Goal: Find specific page/section: Find specific page/section

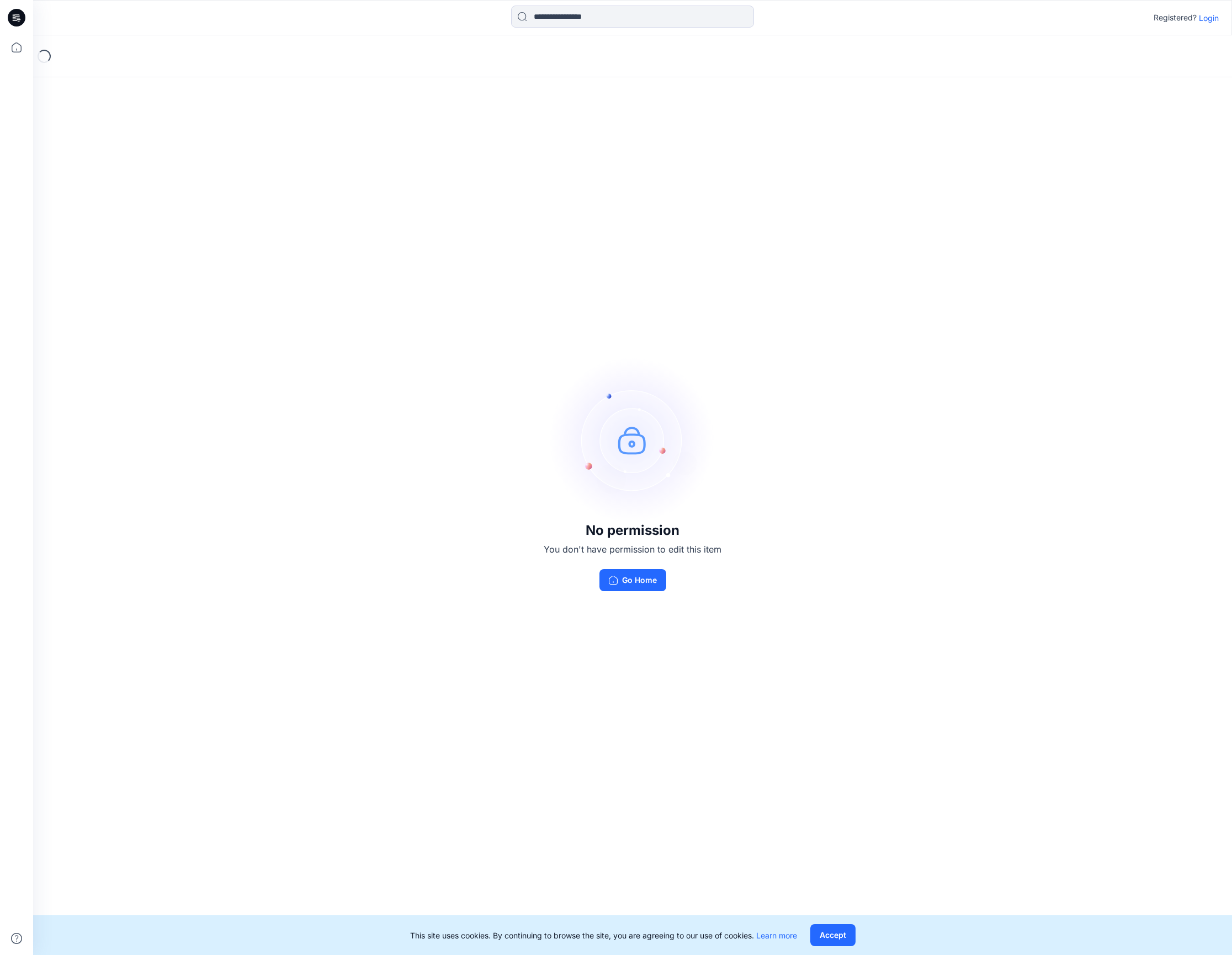
click at [1206, 14] on p "Login" at bounding box center [1209, 17] width 20 height 11
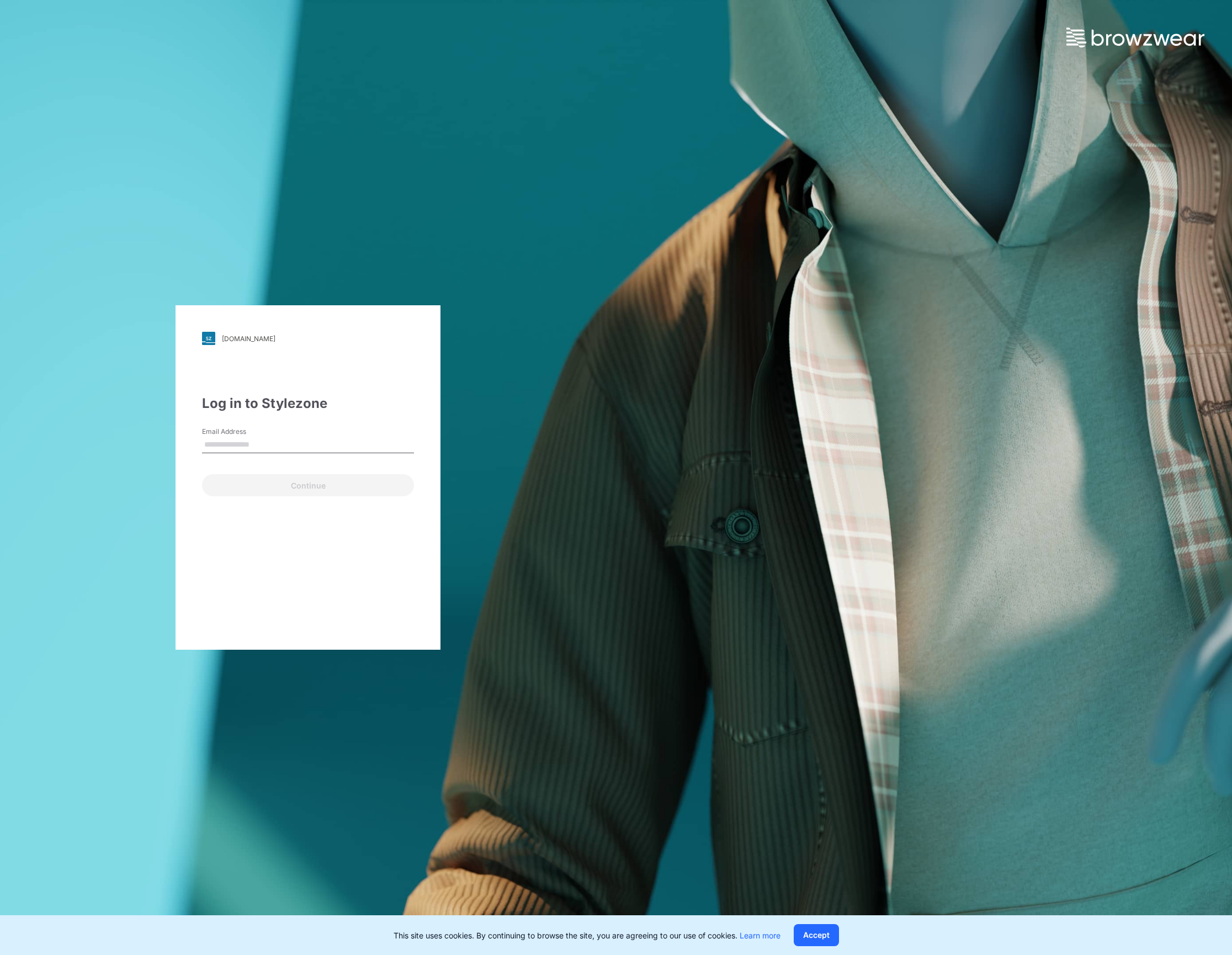
click at [258, 453] on input "Email Address" at bounding box center [308, 445] width 212 height 17
type input "**********"
click at [278, 480] on button "Continue" at bounding box center [308, 485] width 212 height 22
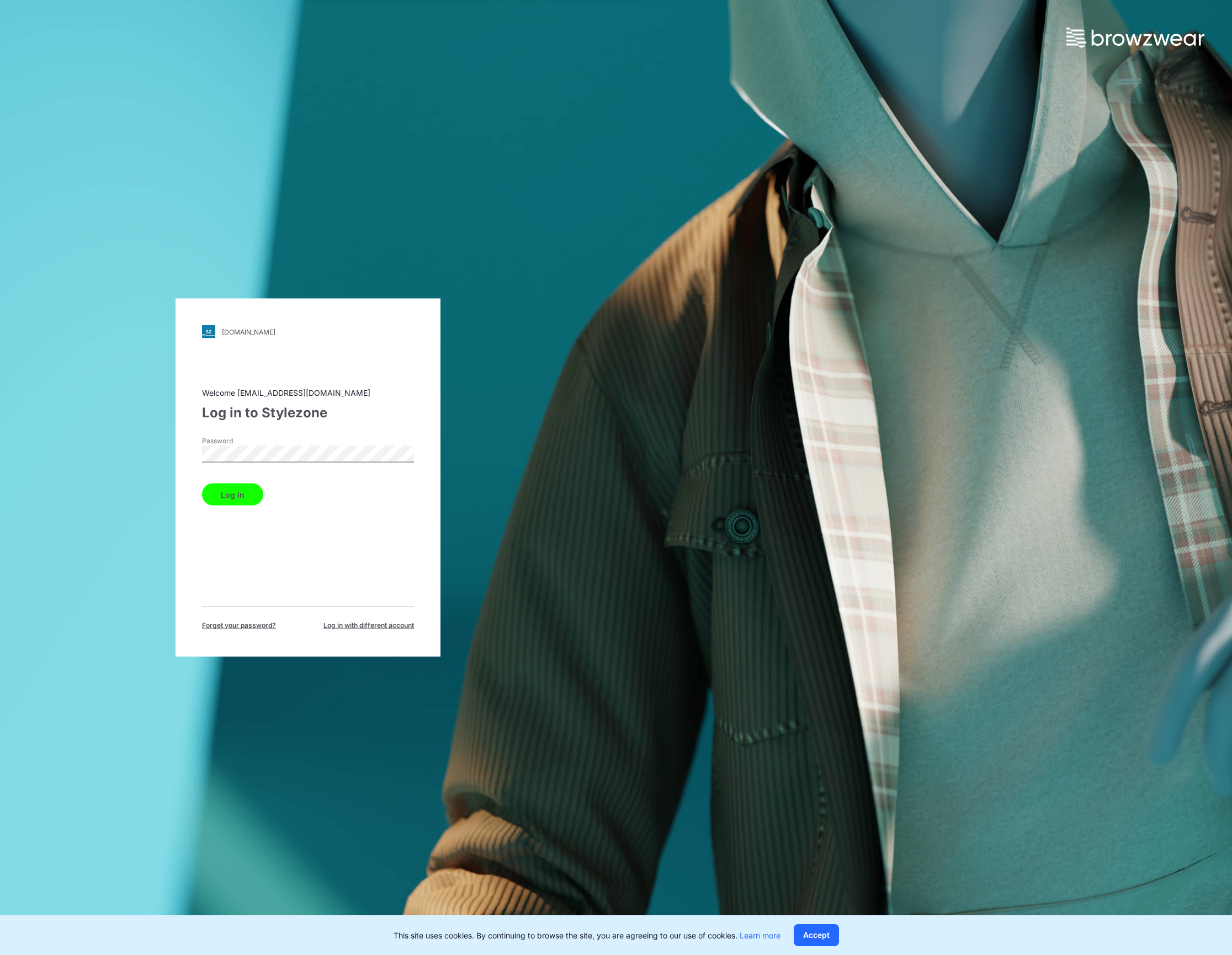
click at [229, 488] on button "Log in" at bounding box center [233, 494] width 61 height 22
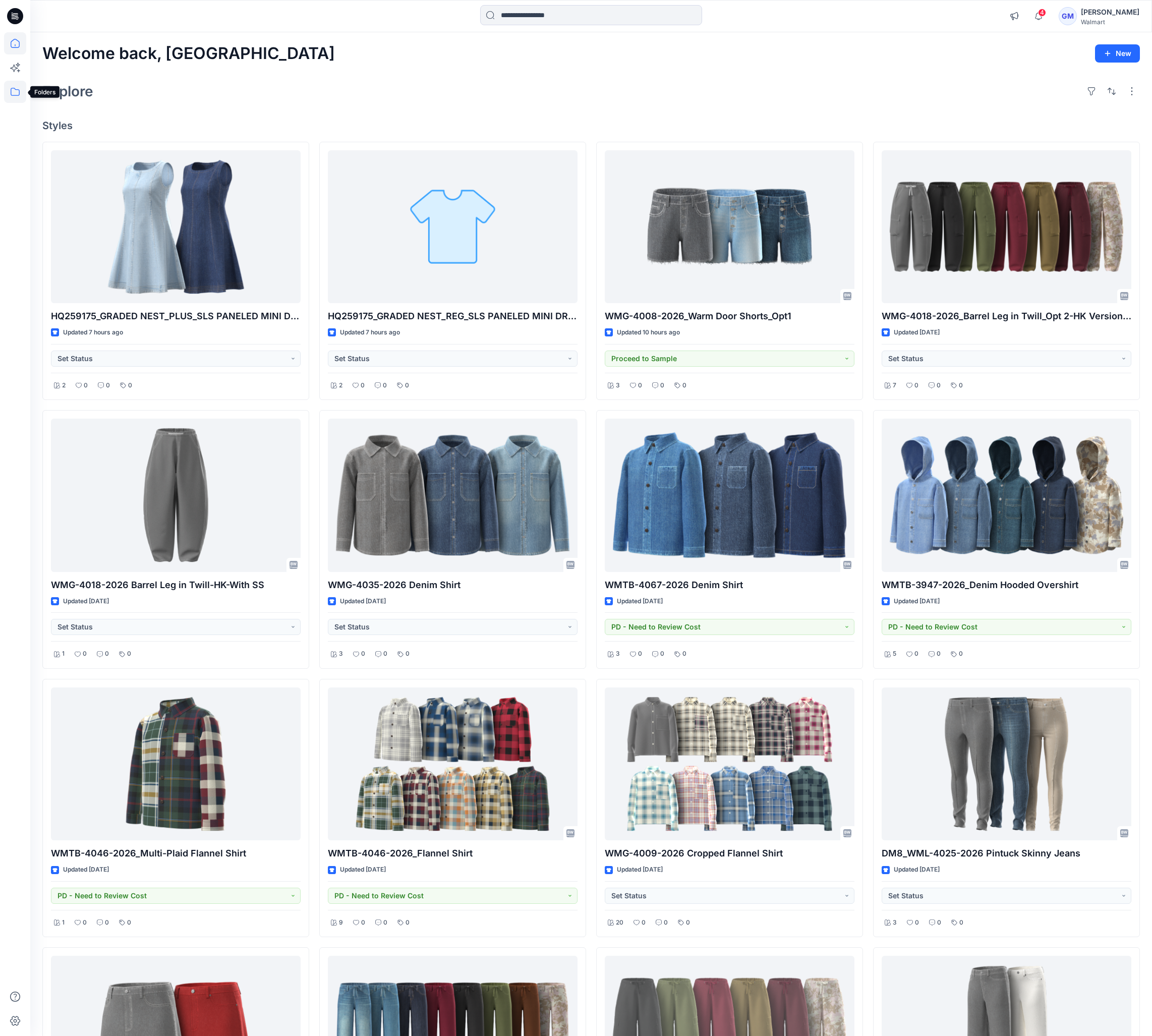
click at [14, 94] on icon at bounding box center [15, 92] width 22 height 22
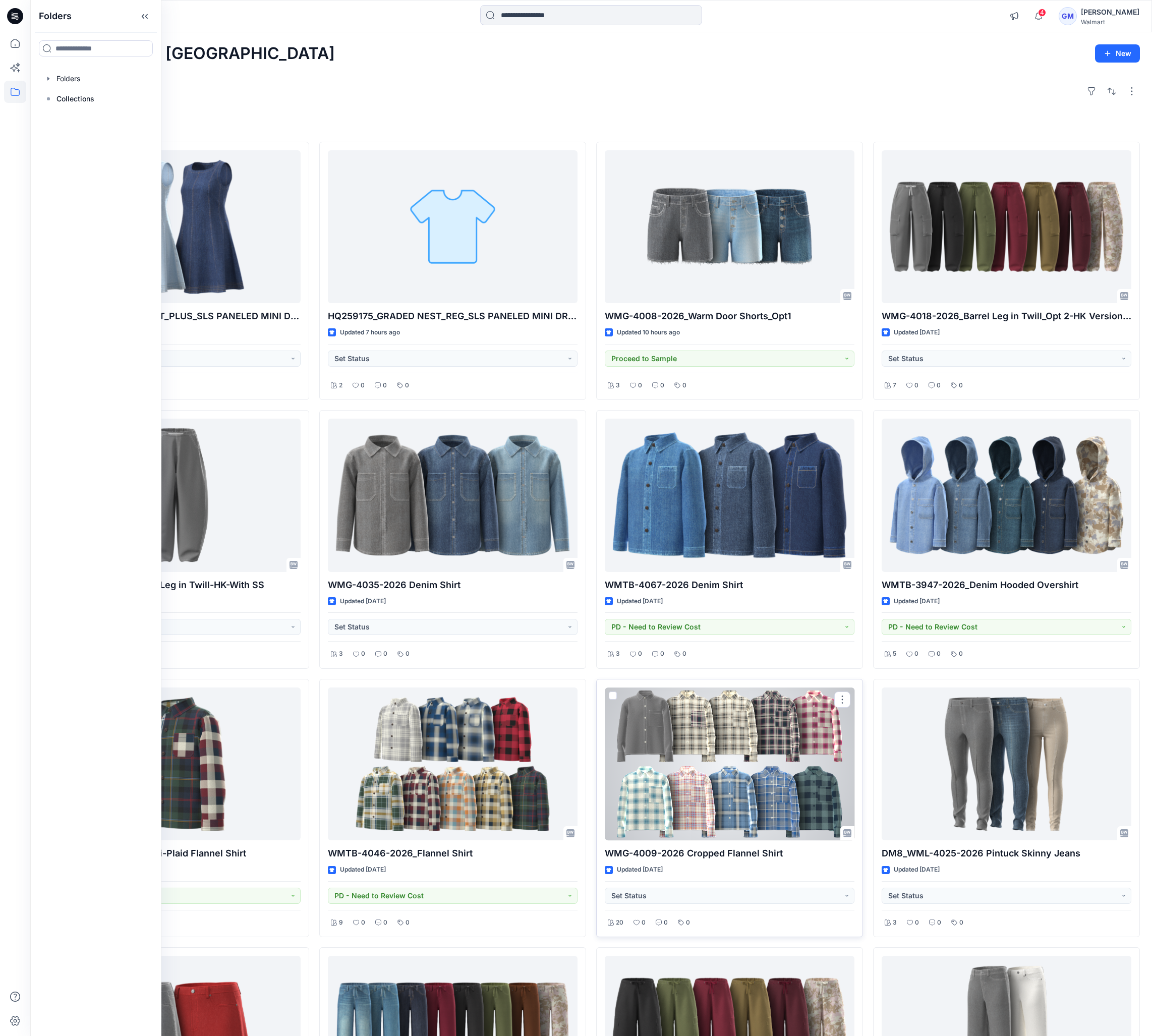
click at [683, 772] on div at bounding box center [730, 764] width 250 height 153
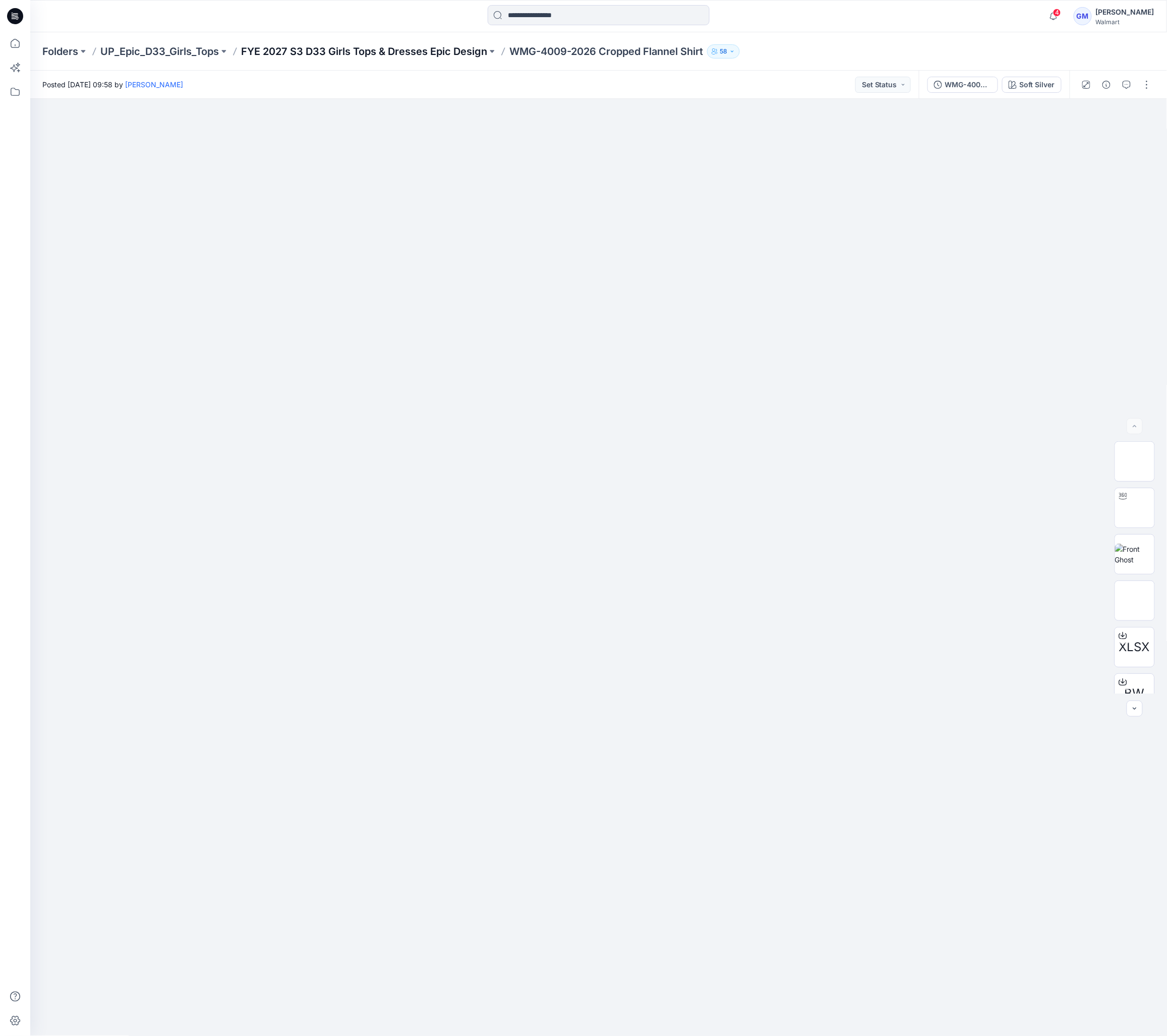
click at [454, 58] on p "FYE 2027 S3 D33 Girls Tops & Dresses Epic Design" at bounding box center [364, 52] width 246 height 14
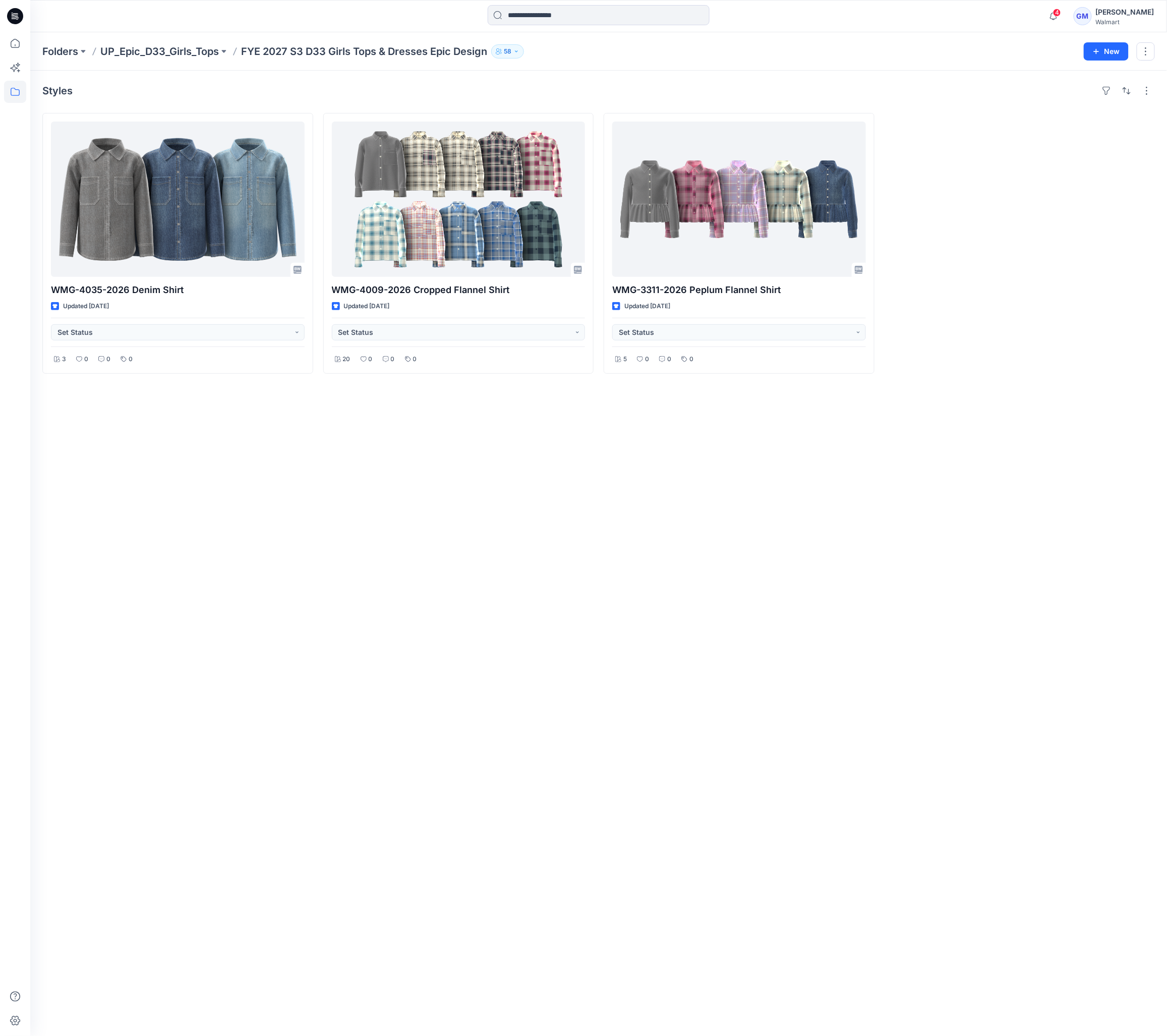
click at [447, 434] on div "Styles WMG-4035-2026 Denim Shirt Updated [DATE] Set Status 3 0 0 0 WMG-4009-202…" at bounding box center [598, 553] width 1137 height 965
click at [569, 96] on div "Styles" at bounding box center [598, 90] width 1113 height 16
click at [60, 45] on p "Folders" at bounding box center [60, 52] width 36 height 14
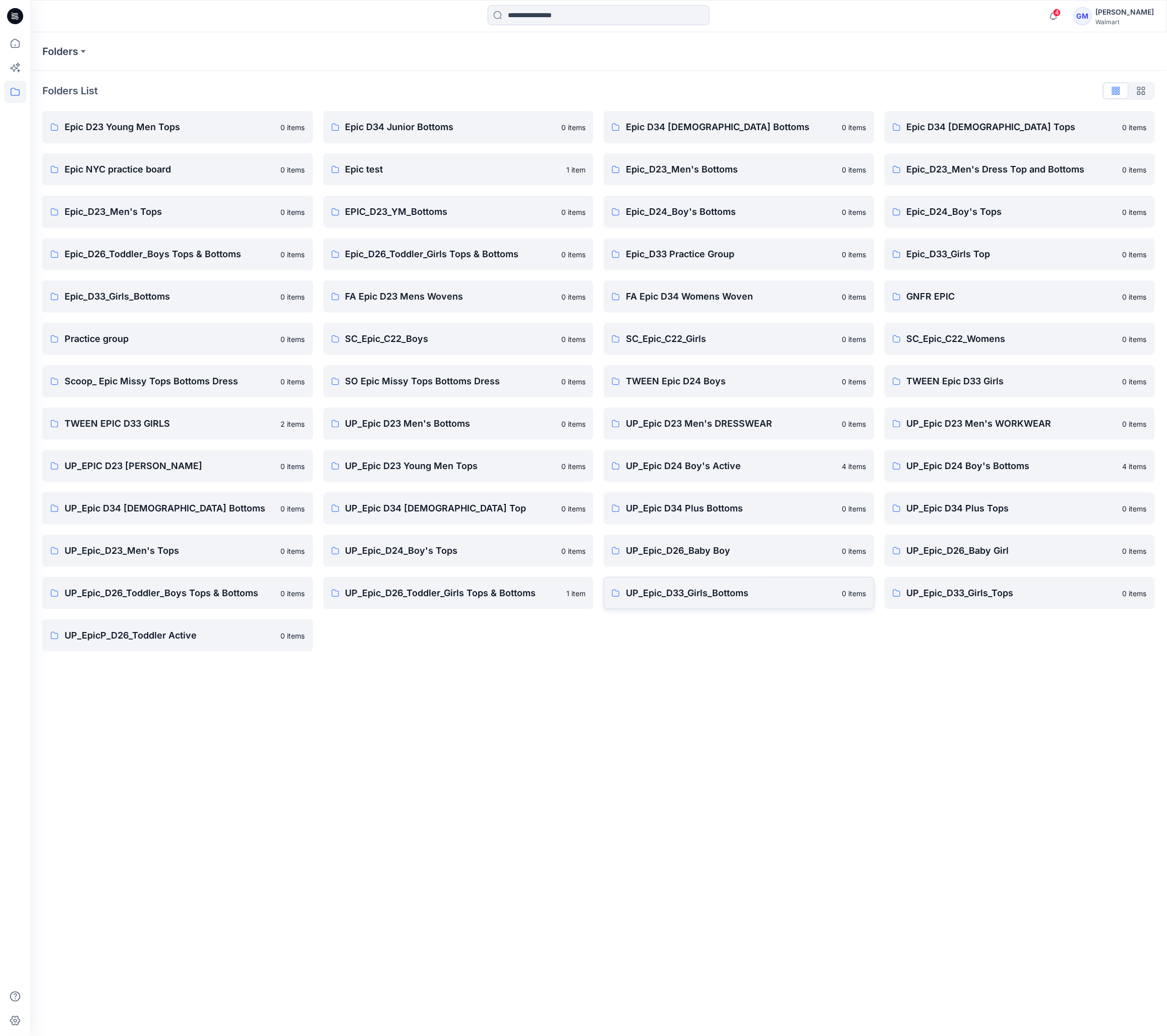
click at [763, 601] on link "UP_Epic_D33_Girls_Bottoms 0 items" at bounding box center [739, 593] width 271 height 32
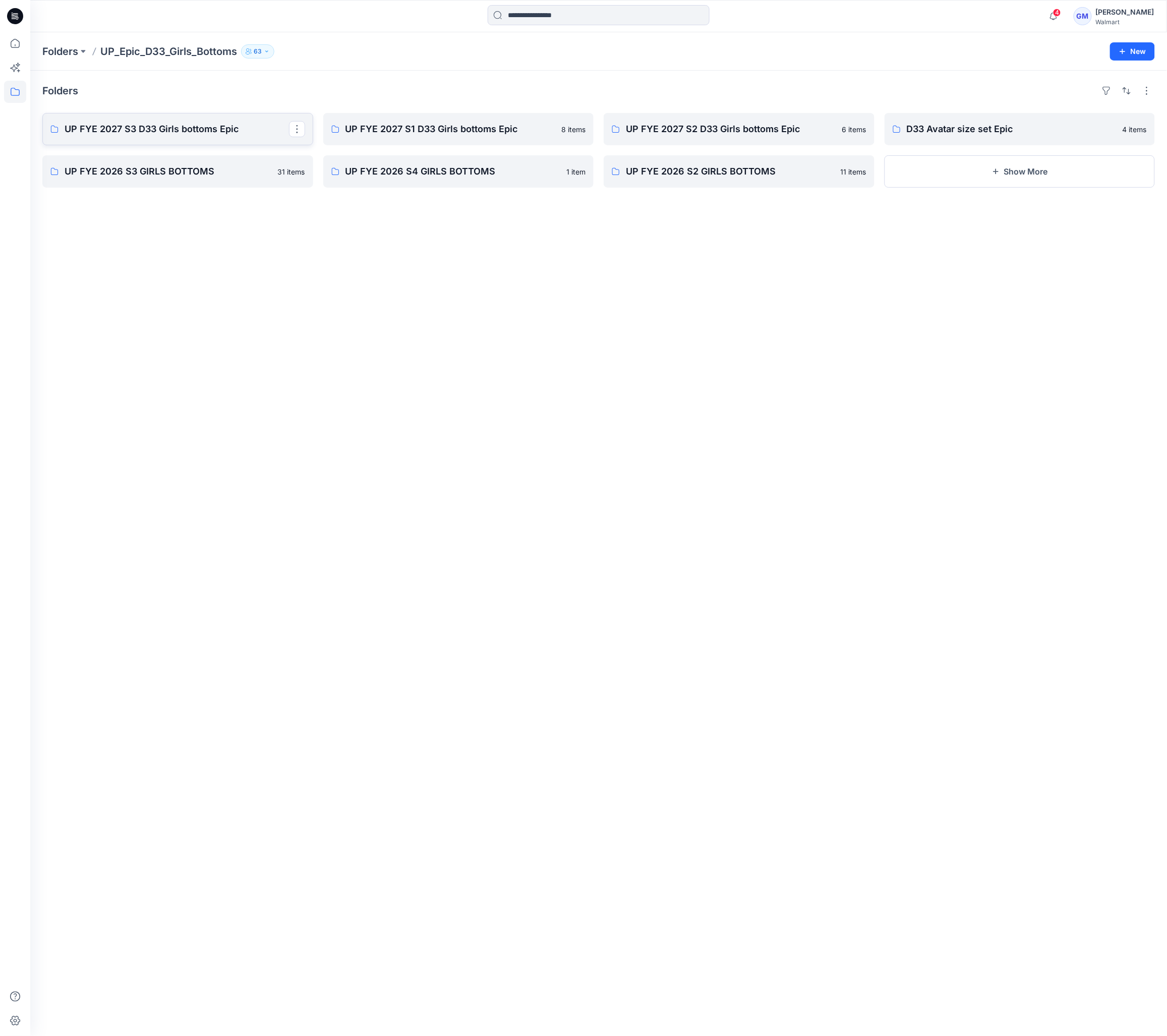
click at [150, 138] on link "UP FYE 2027 S3 D33 Girls bottoms Epic" at bounding box center [178, 129] width 271 height 32
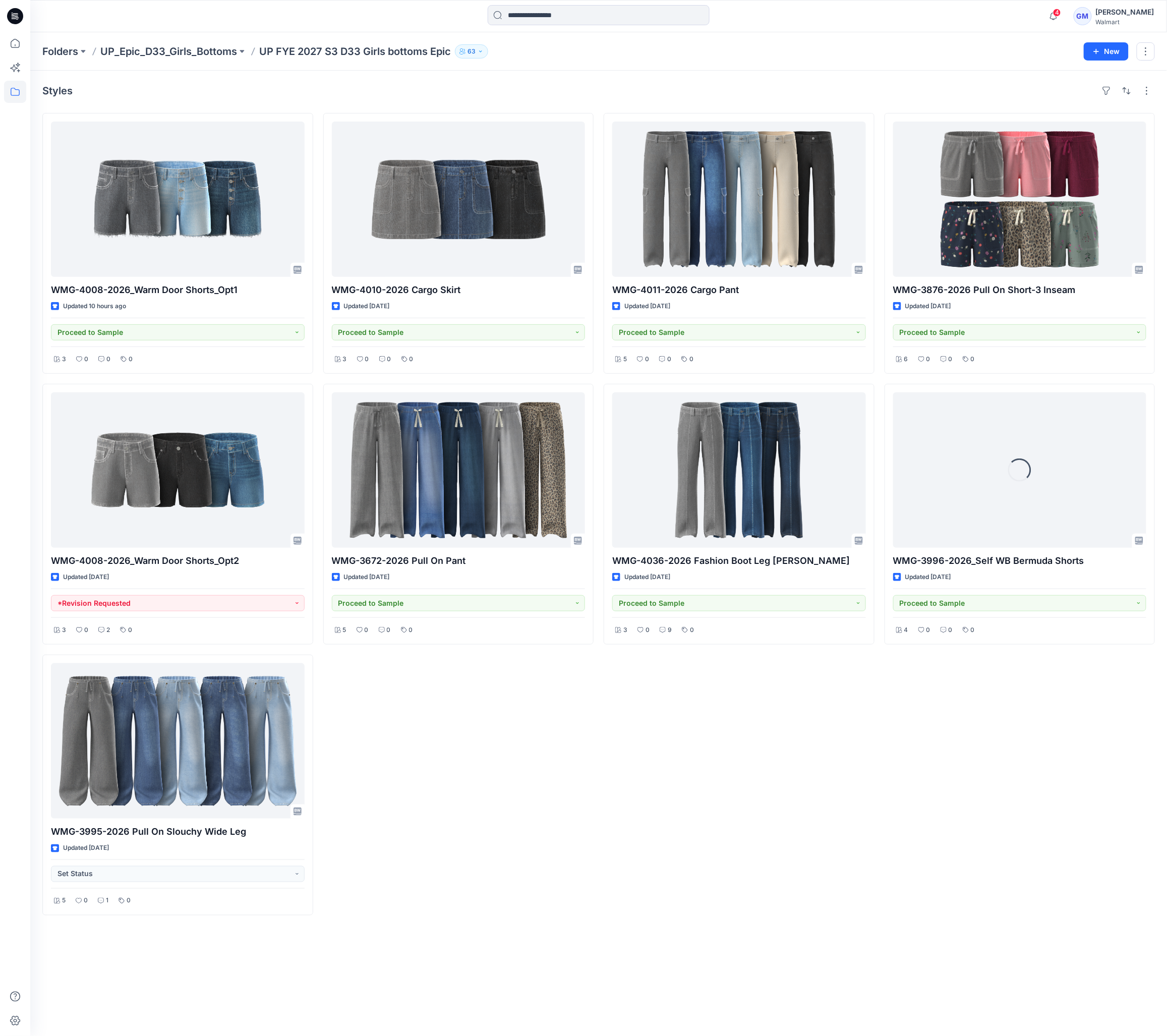
drag, startPoint x: 592, startPoint y: 835, endPoint x: 588, endPoint y: 840, distance: 6.4
click at [588, 840] on div "WMG-4010-2026 Cargo Skirt Updated [DATE] Proceed to Sample 3 0 0 0 WMG-3672-202…" at bounding box center [459, 514] width 271 height 802
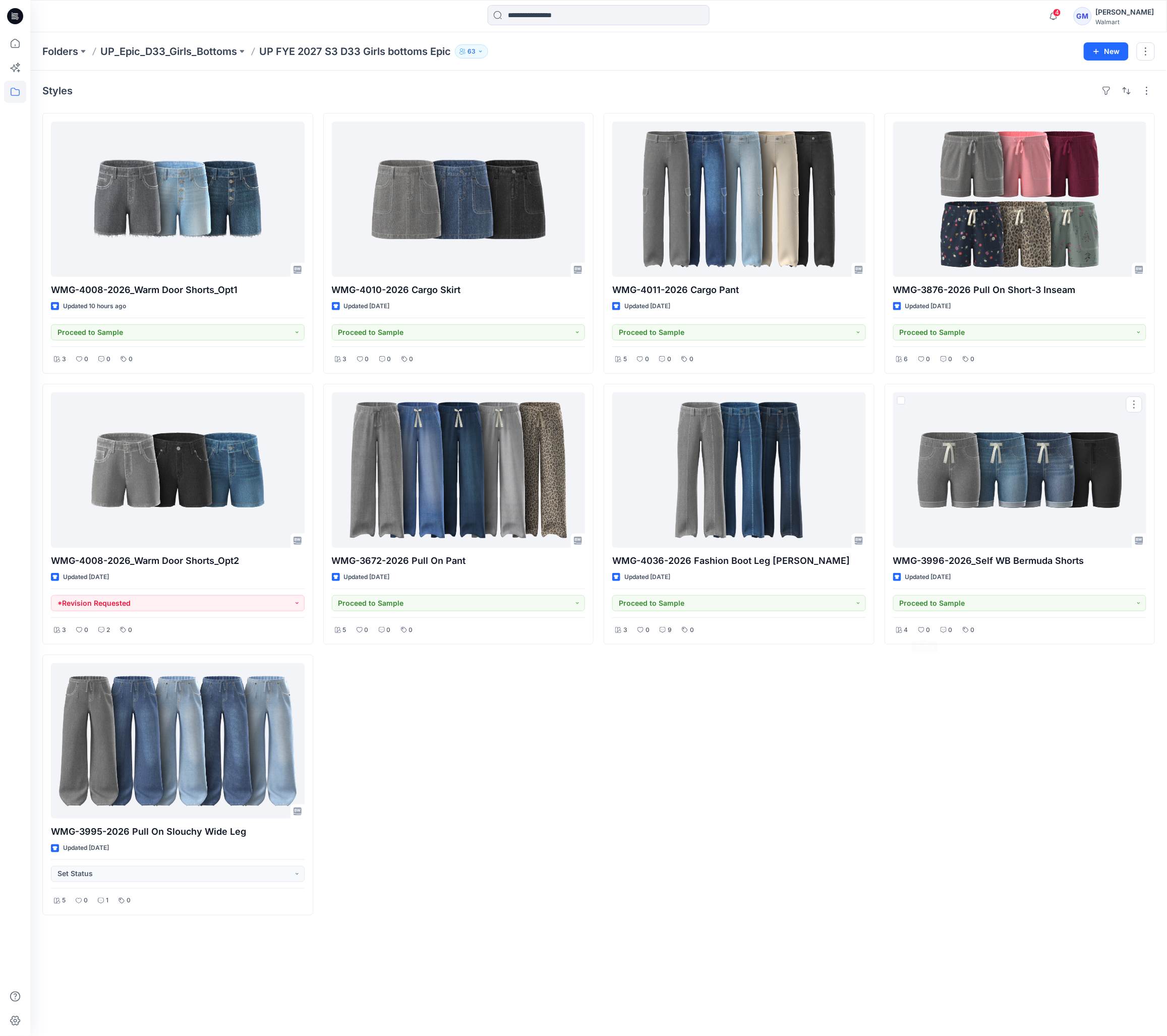
click at [992, 757] on div "WMG-3876-2026 Pull On Short-3 Inseam Updated [DATE] Proceed to Sample 6 0 0 0 W…" at bounding box center [1020, 514] width 271 height 802
click at [839, 786] on div "WMG-4011-2026 Cargo Pant Updated [DATE] Proceed to Sample 5 0 0 0 WMG-4036-2026…" at bounding box center [739, 514] width 271 height 802
click at [629, 822] on div "WMG-4011-2026 Cargo Pant Updated [DATE] Proceed to Sample 5 0 0 0 WMG-4036-2026…" at bounding box center [739, 514] width 271 height 802
click at [514, 872] on div "Styles WMG-4008-2026_Warm Door Shorts_Opt1 Updated 11 hours ago Proceed to Samp…" at bounding box center [598, 553] width 1137 height 965
